Goal: Information Seeking & Learning: Learn about a topic

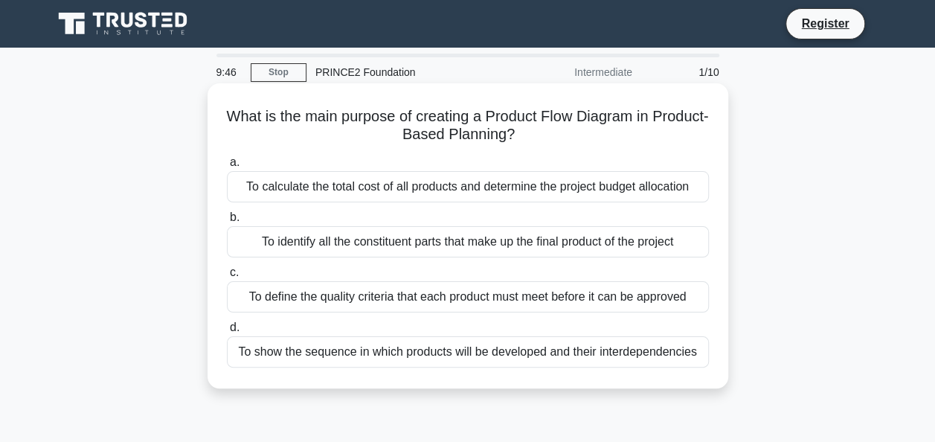
click at [554, 189] on div "To calculate the total cost of all products and determine the project budget al…" at bounding box center [468, 186] width 482 height 31
click at [227, 167] on input "a. To calculate the total cost of all products and determine the project budget…" at bounding box center [227, 163] width 0 height 10
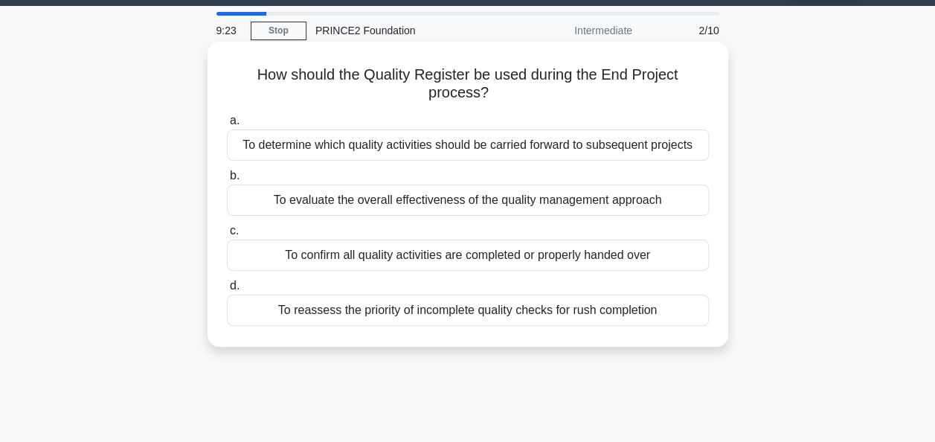
scroll to position [45, 0]
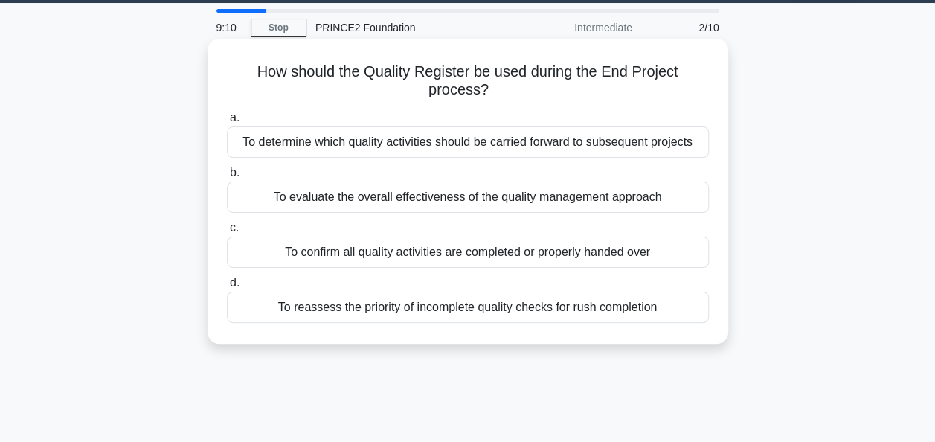
click at [423, 141] on div "To determine which quality activities should be carried forward to subsequent p…" at bounding box center [468, 141] width 482 height 31
click at [227, 123] on input "a. To determine which quality activities should be carried forward to subsequen…" at bounding box center [227, 118] width 0 height 10
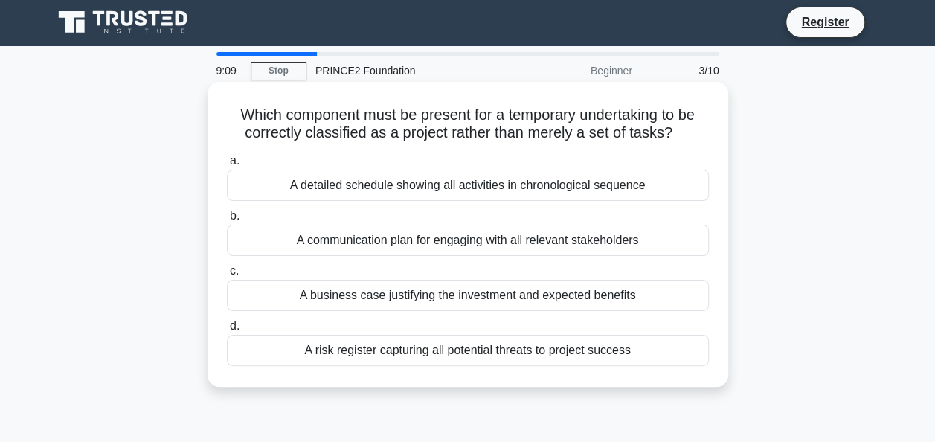
scroll to position [0, 0]
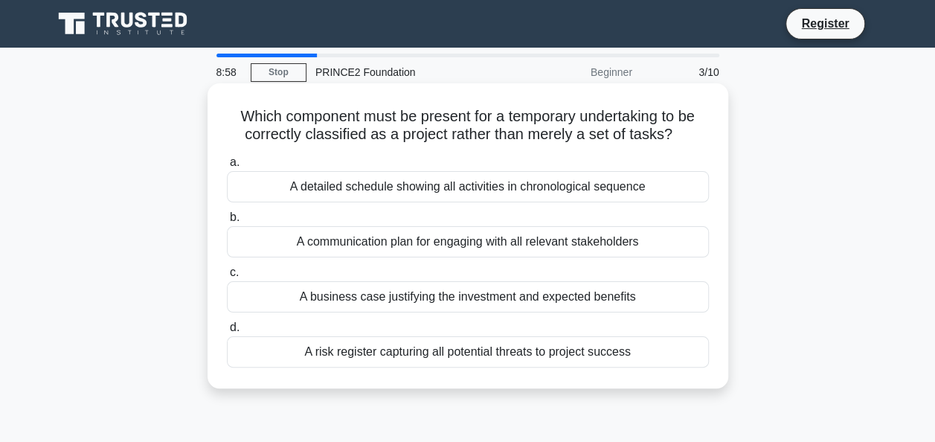
click at [507, 195] on div "A detailed schedule showing all activities in chronological sequence" at bounding box center [468, 186] width 482 height 31
click at [227, 167] on input "a. A detailed schedule showing all activities in chronological sequence" at bounding box center [227, 163] width 0 height 10
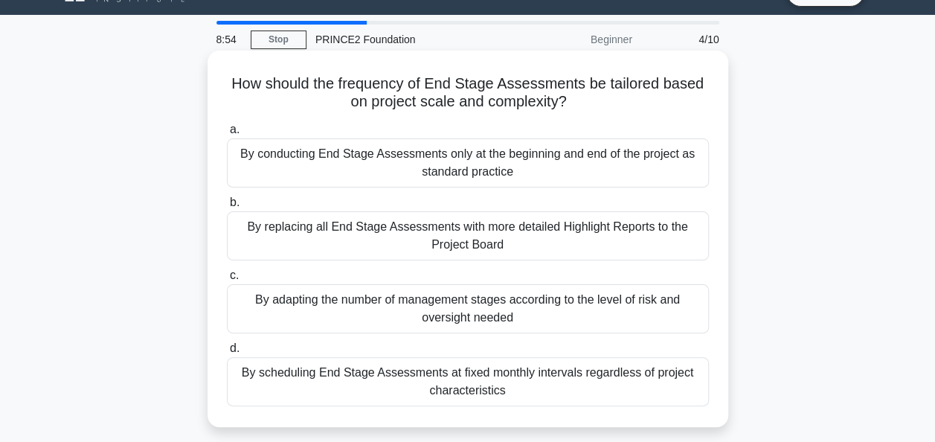
scroll to position [38, 0]
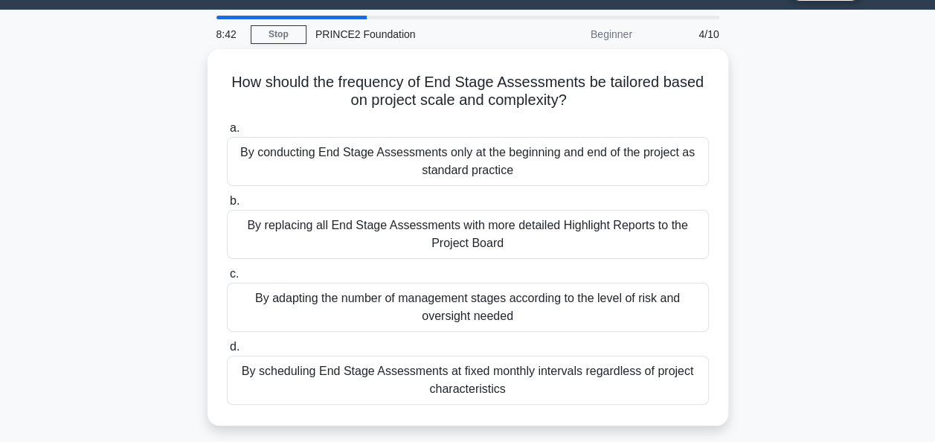
click at [876, 100] on div "How should the frequency of End Stage Assessments be tailored based on project …" at bounding box center [468, 246] width 848 height 394
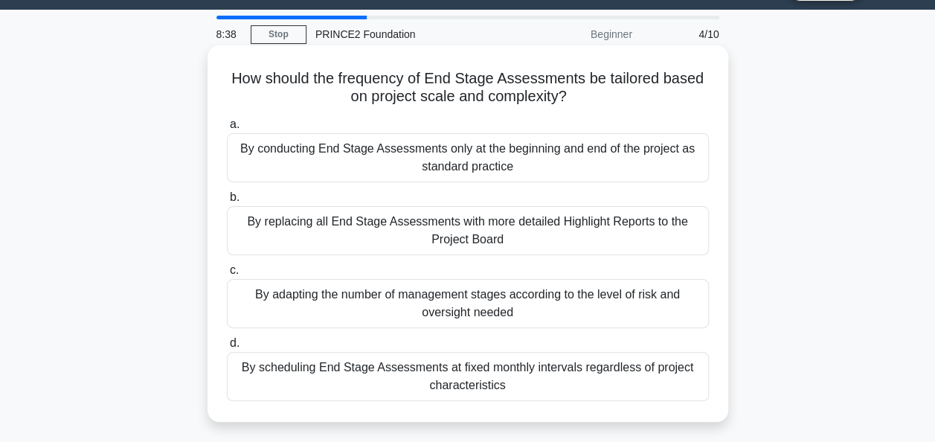
click at [567, 366] on div "By scheduling End Stage Assessments at fixed monthly intervals regardless of pr…" at bounding box center [468, 376] width 482 height 49
click at [227, 348] on input "d. By scheduling End Stage Assessments at fixed monthly intervals regardless of…" at bounding box center [227, 344] width 0 height 10
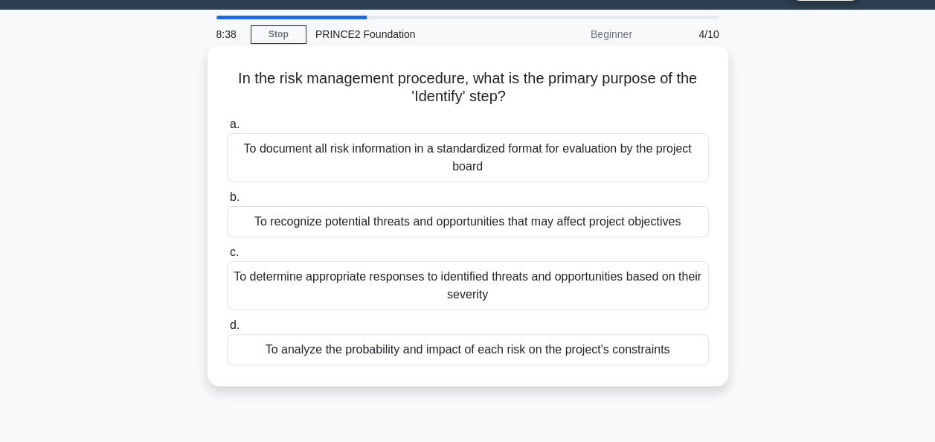
scroll to position [0, 0]
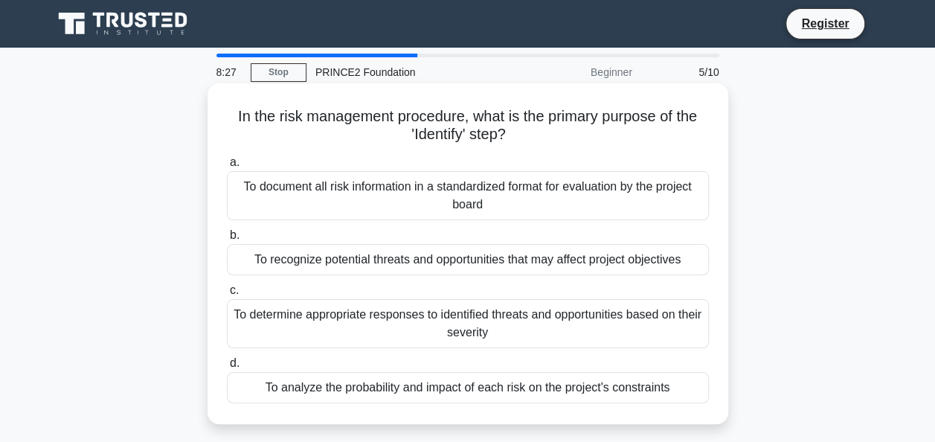
drag, startPoint x: 541, startPoint y: 266, endPoint x: 465, endPoint y: 272, distance: 76.2
click at [465, 272] on div "To recognize potential threats and opportunities that may affect project object…" at bounding box center [468, 259] width 482 height 31
click at [578, 259] on div "To recognize potential threats and opportunities that may affect project object…" at bounding box center [468, 259] width 482 height 31
click at [227, 240] on input "b. To recognize potential threats and opportunities that may affect project obj…" at bounding box center [227, 236] width 0 height 10
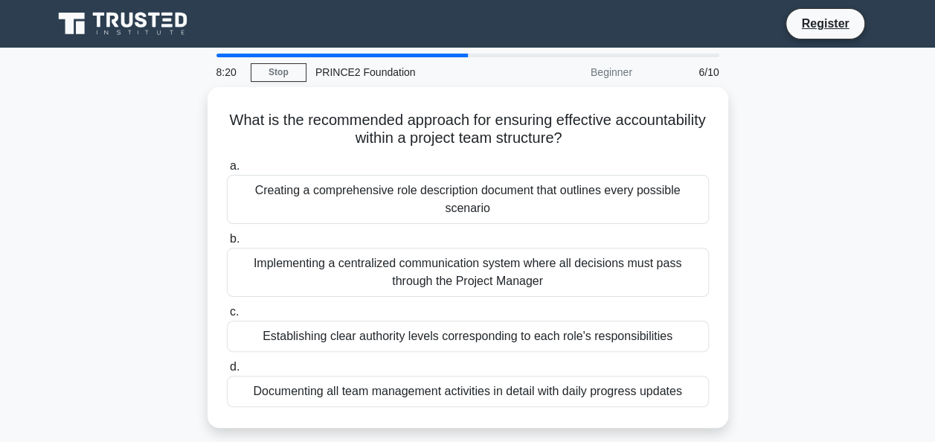
click at [445, 5] on nav "Register" at bounding box center [467, 24] width 935 height 48
click at [755, 121] on div "What is the recommended approach for ensuring effective accountability within a…" at bounding box center [468, 266] width 848 height 359
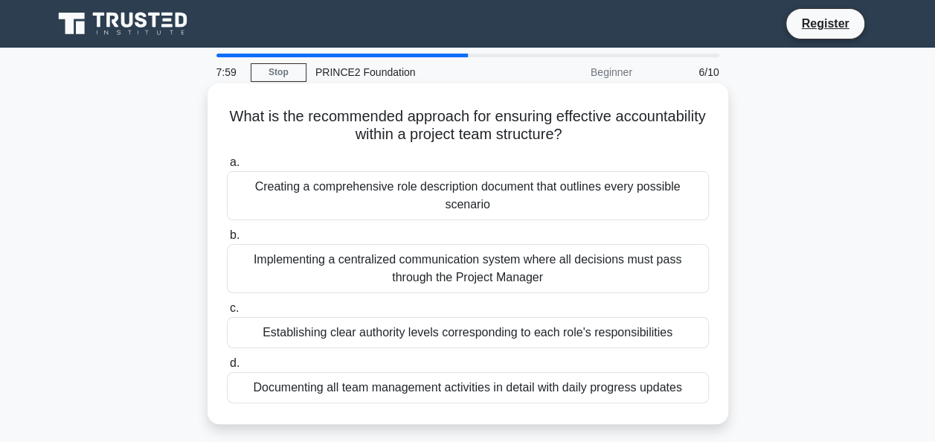
click at [384, 198] on div "Creating a comprehensive role description document that outlines every possible…" at bounding box center [468, 195] width 482 height 49
click at [227, 167] on input "a. Creating a comprehensive role description document that outlines every possi…" at bounding box center [227, 163] width 0 height 10
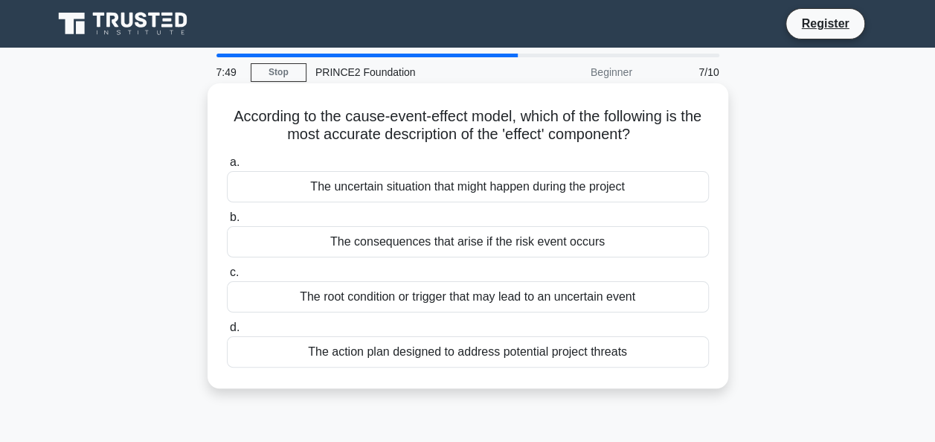
click at [484, 238] on div "The consequences that arise if the risk event occurs" at bounding box center [468, 241] width 482 height 31
click at [227, 222] on input "b. The consequences that arise if the risk event occurs" at bounding box center [227, 218] width 0 height 10
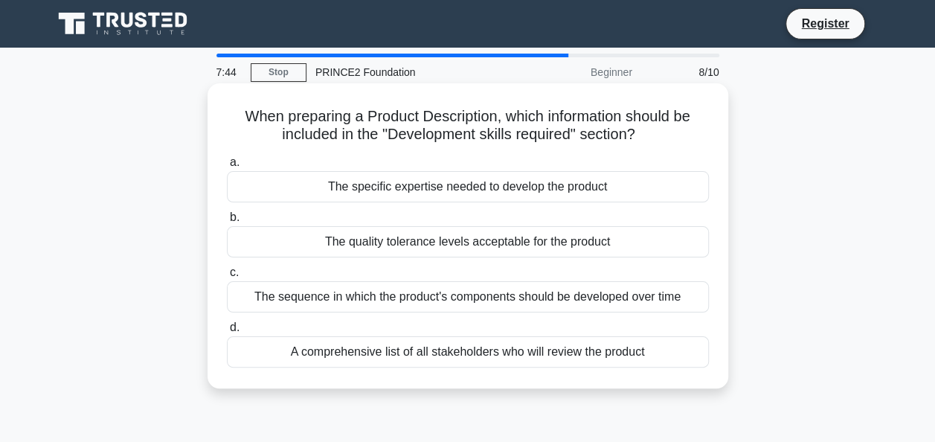
click at [559, 303] on div "The sequence in which the product's components should be developed over time" at bounding box center [468, 296] width 482 height 31
click at [227, 278] on input "c. The sequence in which the product's components should be developed over time" at bounding box center [227, 273] width 0 height 10
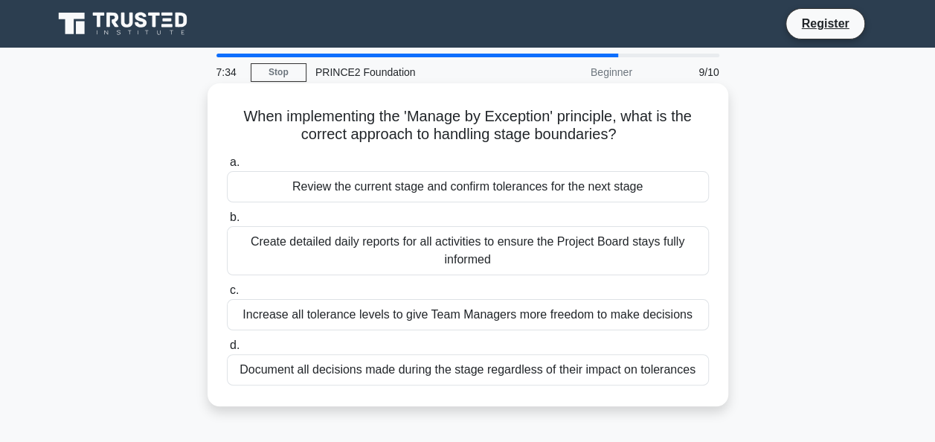
click at [504, 320] on div "Increase all tolerance levels to give Team Managers more freedom to make decisi…" at bounding box center [468, 314] width 482 height 31
click at [227, 295] on input "c. Increase all tolerance levels to give Team Managers more freedom to make dec…" at bounding box center [227, 291] width 0 height 10
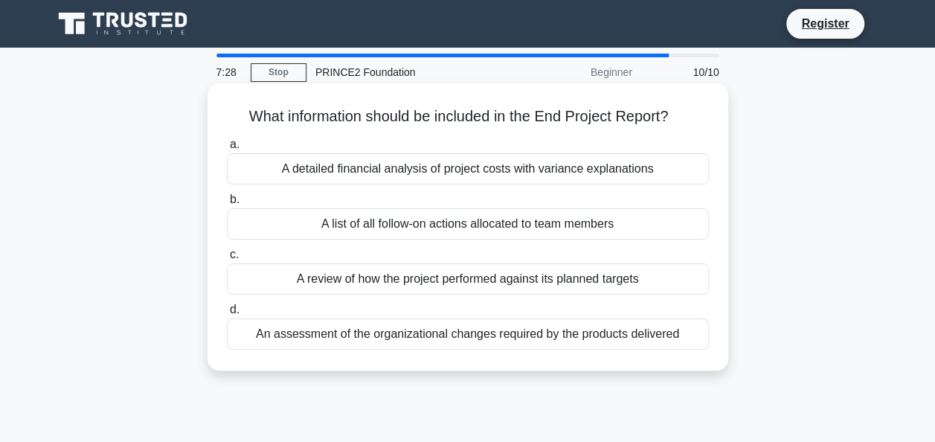
click at [398, 179] on div "A detailed financial analysis of project costs with variance explanations" at bounding box center [468, 168] width 482 height 31
drag, startPoint x: 398, startPoint y: 179, endPoint x: 485, endPoint y: 179, distance: 87.1
click at [485, 179] on div "A detailed financial analysis of project costs with variance explanations" at bounding box center [468, 168] width 482 height 31
click at [227, 150] on input "a. A detailed financial analysis of project costs with variance explanations" at bounding box center [227, 145] width 0 height 10
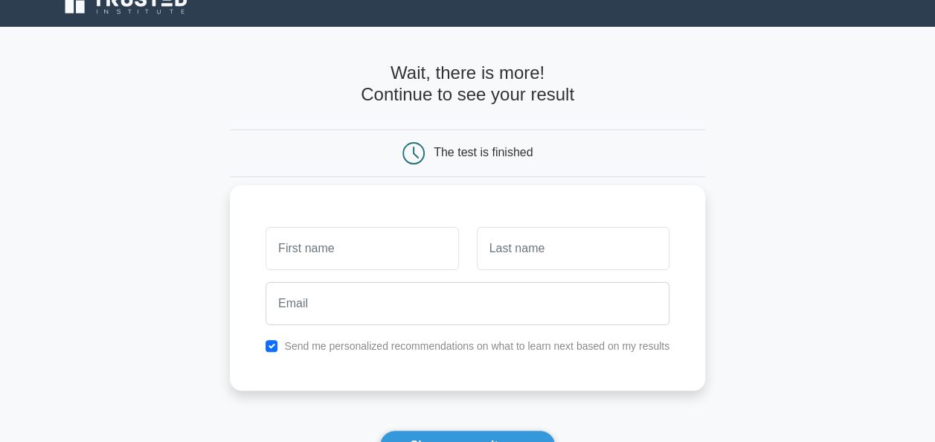
scroll to position [16, 0]
